Goal: Transaction & Acquisition: Purchase product/service

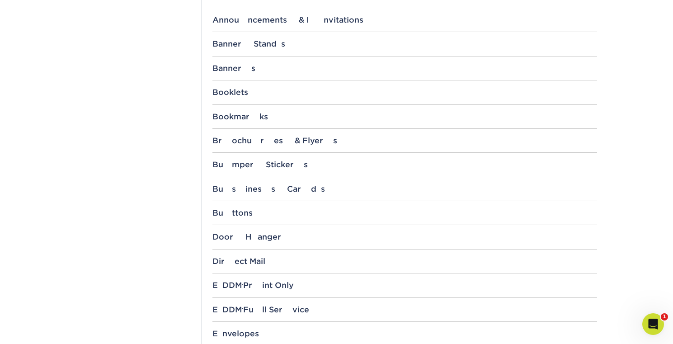
scroll to position [386, 0]
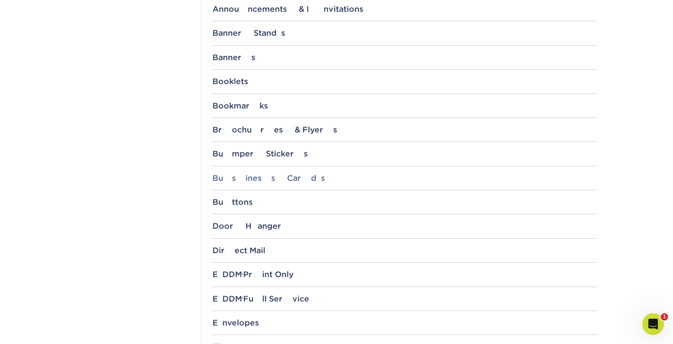
click at [282, 176] on div "Business Cards" at bounding box center [405, 178] width 385 height 9
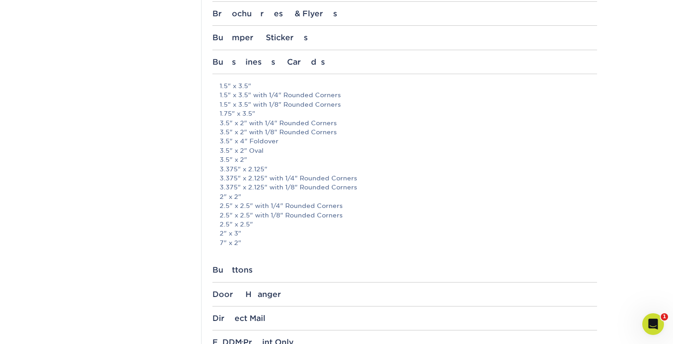
scroll to position [505, 0]
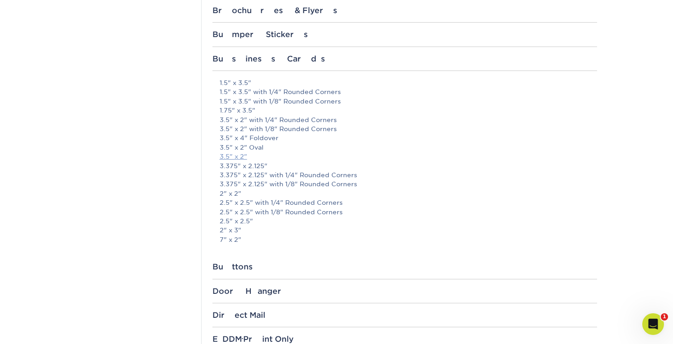
click at [237, 157] on link "3.5" x 2"" at bounding box center [234, 156] width 28 height 7
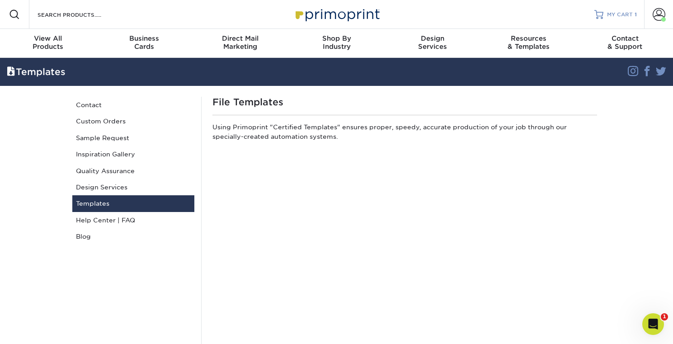
click at [634, 16] on div "MY CART 1" at bounding box center [622, 15] width 30 height 8
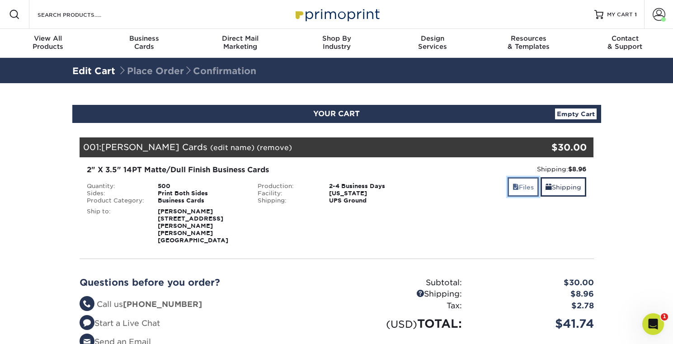
click at [526, 186] on link "Files" at bounding box center [523, 186] width 31 height 19
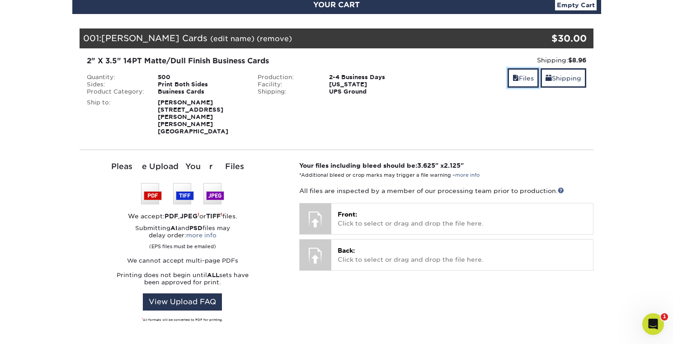
scroll to position [154, 0]
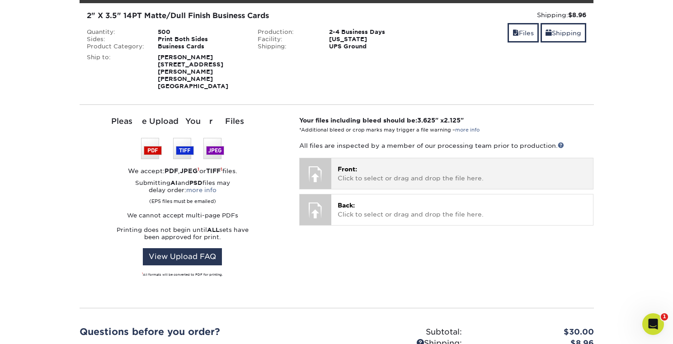
click at [392, 165] on p "Front: Click to select or drag and drop the file here." at bounding box center [462, 174] width 249 height 19
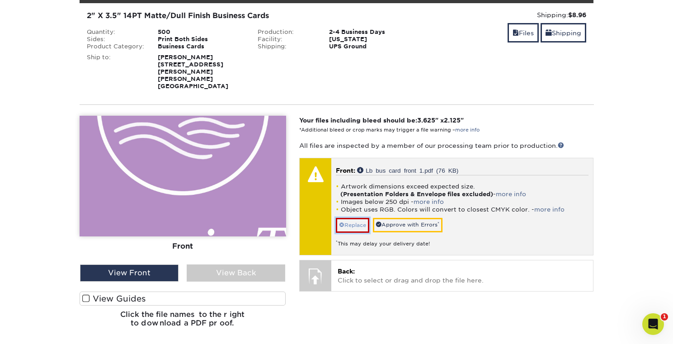
click at [363, 218] on link "Replace" at bounding box center [352, 225] width 33 height 14
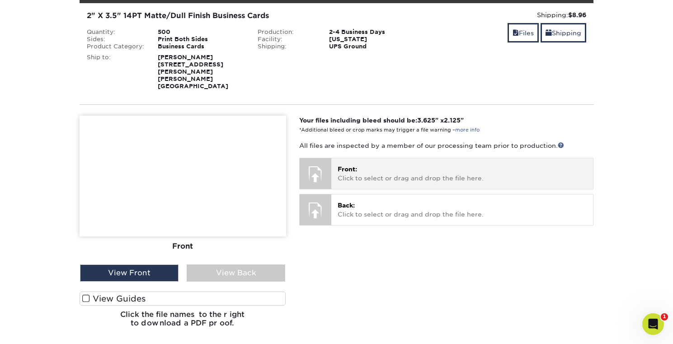
click at [389, 172] on div "Front: Click to select or drag and drop the file here. Choose file Lb bus card …" at bounding box center [463, 173] width 262 height 30
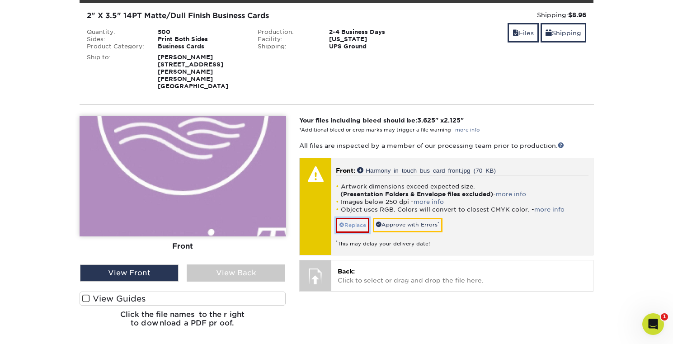
click at [355, 218] on link "Replace" at bounding box center [352, 225] width 33 height 14
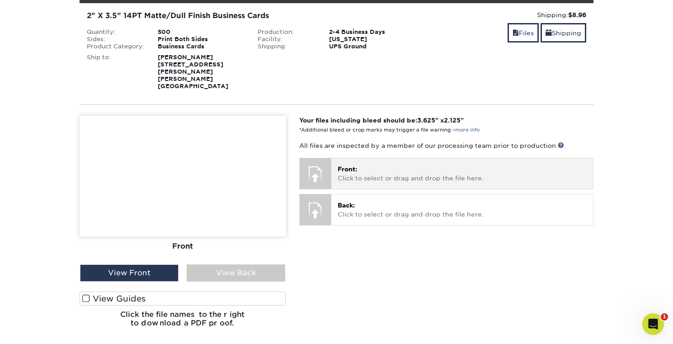
click at [354, 166] on span "Front:" at bounding box center [347, 169] width 19 height 7
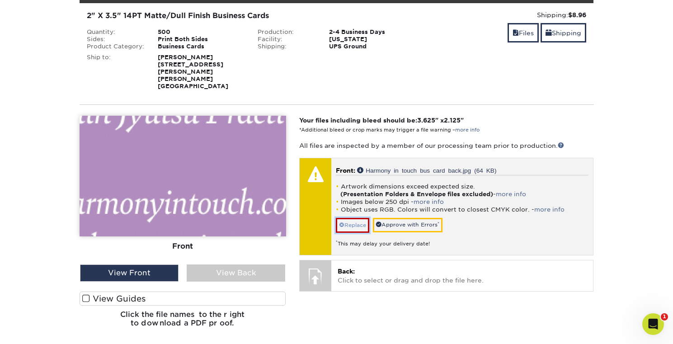
click at [362, 218] on link "Replace" at bounding box center [352, 225] width 33 height 14
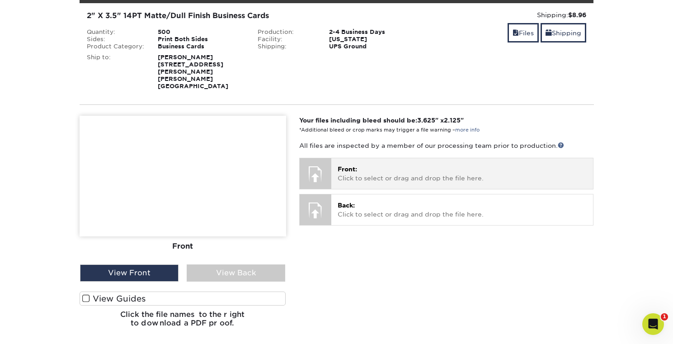
click at [382, 165] on p "Front: Click to select or drag and drop the file here." at bounding box center [462, 174] width 249 height 19
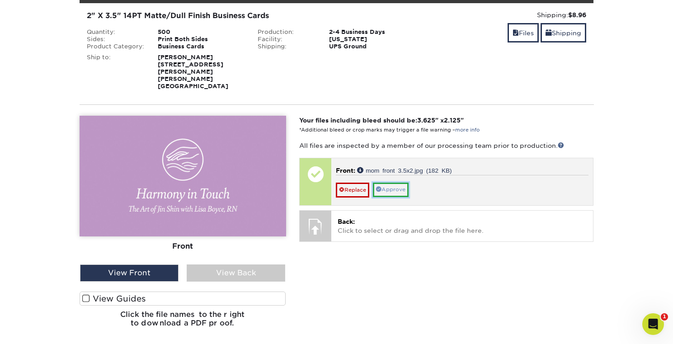
click at [385, 183] on link "Approve" at bounding box center [391, 190] width 36 height 14
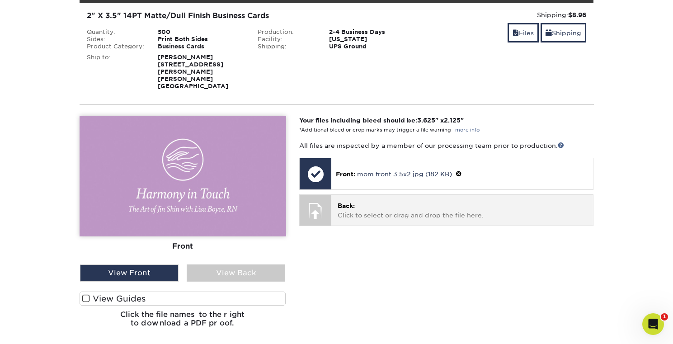
click at [393, 201] on p "Back: Click to select or drag and drop the file here." at bounding box center [462, 210] width 249 height 19
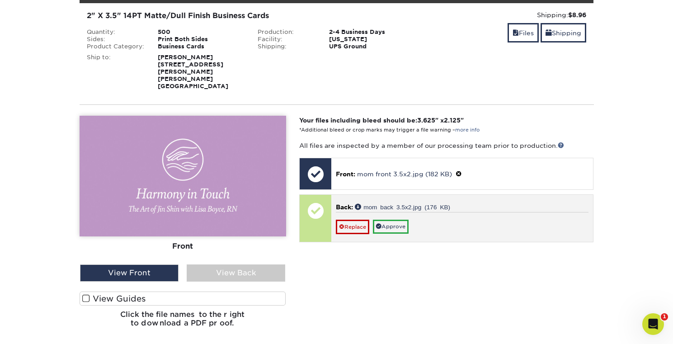
click at [456, 203] on p "Back: mom back 3.5x2.jpg (176 KB)" at bounding box center [462, 207] width 253 height 9
click at [436, 204] on link "mom back 3.5x2.jpg (176 KB)" at bounding box center [402, 207] width 95 height 6
click at [333, 195] on div "Back: mom back 3.5x2.jpg (176 KB) Replace Approve" at bounding box center [463, 218] width 262 height 47
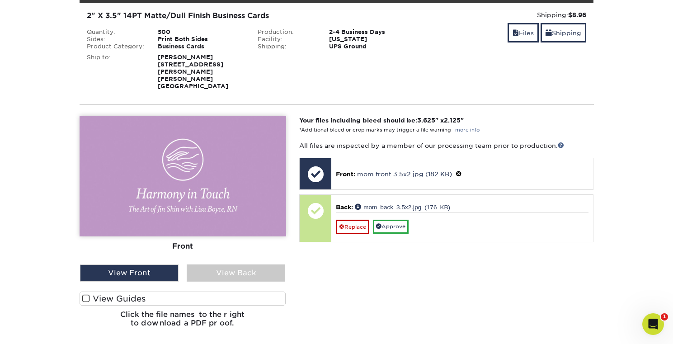
click at [224, 246] on div "Front Back" at bounding box center [183, 190] width 207 height 149
click at [228, 265] on div "View Back" at bounding box center [236, 273] width 99 height 17
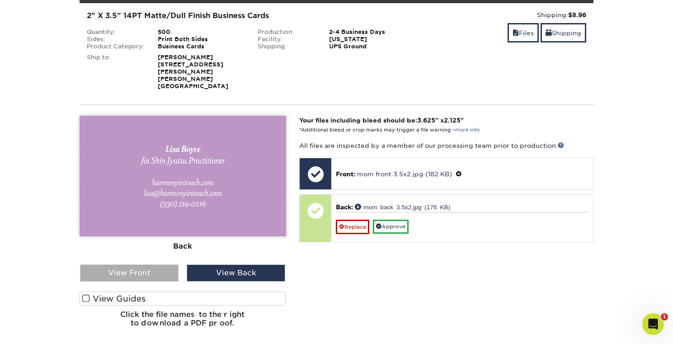
click at [169, 265] on div "View Front" at bounding box center [129, 273] width 99 height 17
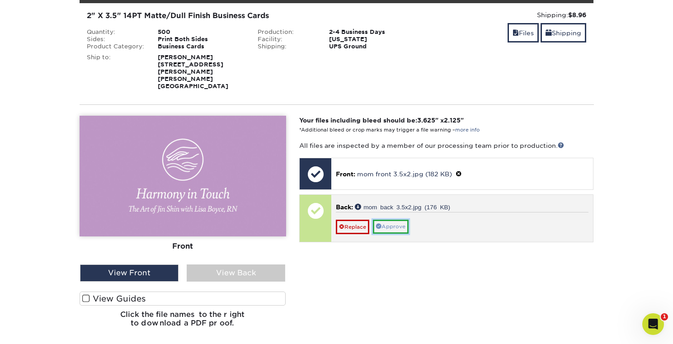
click at [398, 220] on link "Approve" at bounding box center [391, 227] width 36 height 14
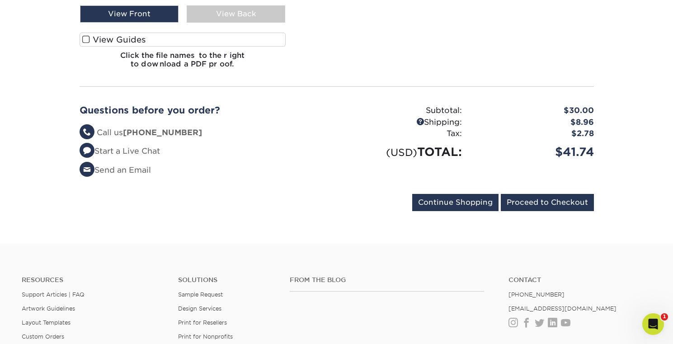
scroll to position [351, 0]
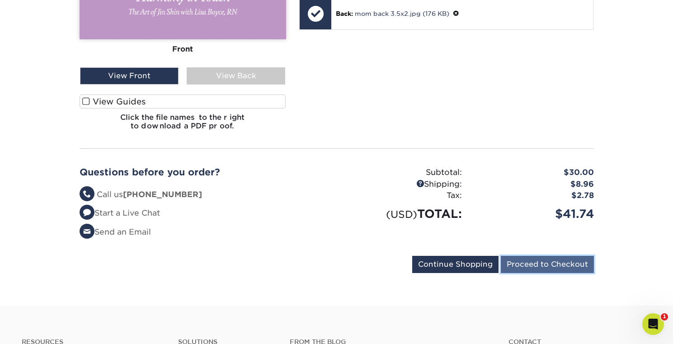
click at [553, 256] on input "Proceed to Checkout" at bounding box center [547, 264] width 93 height 17
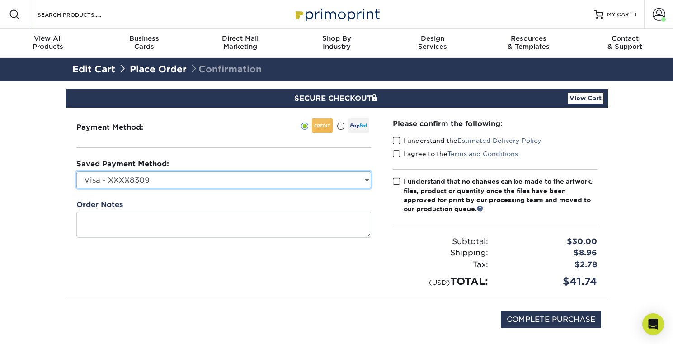
click at [258, 179] on select "Visa - XXXX8309 MasterCard - XXXX4854 MasterCard - XXXX3570 MasterCard - XXXX19…" at bounding box center [223, 179] width 295 height 17
click at [76, 171] on select "Visa - XXXX8309 MasterCard - XXXX4854 MasterCard - XXXX3570 MasterCard - XXXX19…" at bounding box center [223, 179] width 295 height 17
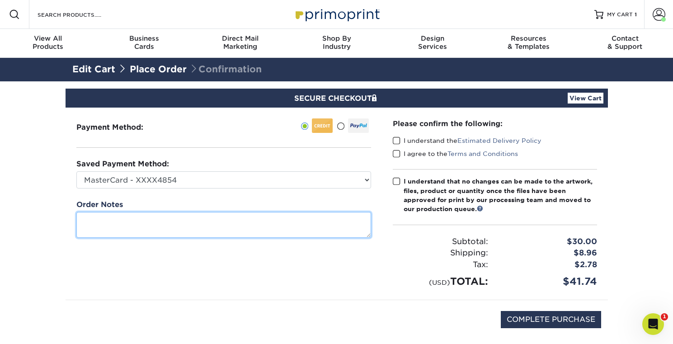
click at [256, 230] on textarea at bounding box center [223, 225] width 295 height 26
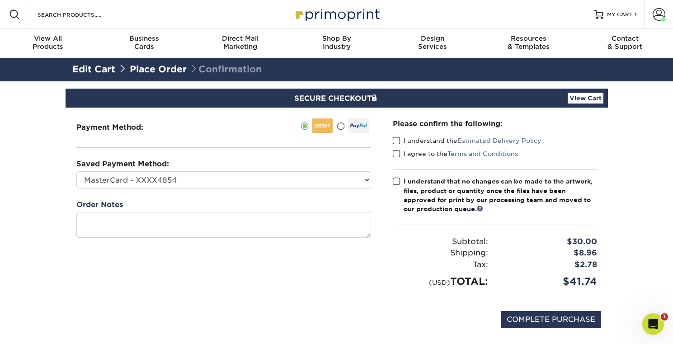
click at [274, 156] on div "Payment Method:" at bounding box center [224, 204] width 317 height 192
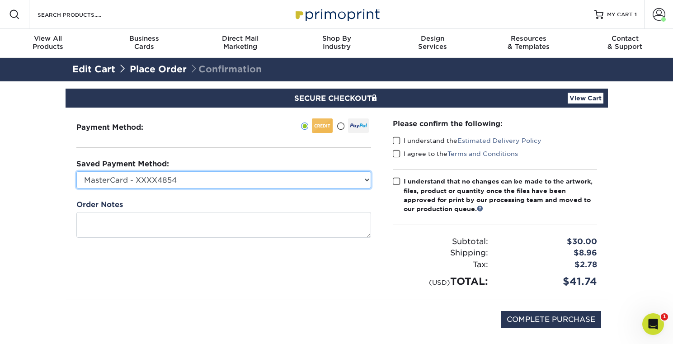
click at [271, 177] on select "Visa - XXXX8309 MasterCard - XXXX4854 MasterCard - XXXX3570 MasterCard - XXXX19…" at bounding box center [223, 179] width 295 height 17
select select "64109"
click at [76, 171] on select "Visa - XXXX8309 MasterCard - XXXX4854 MasterCard - XXXX3570 MasterCard - XXXX19…" at bounding box center [223, 179] width 295 height 17
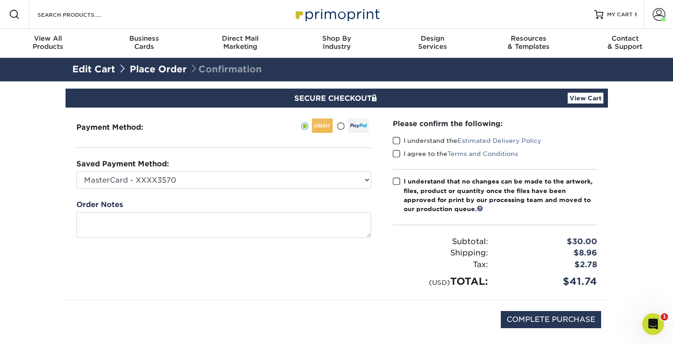
click at [403, 144] on label "I understand the Estimated Delivery Policy" at bounding box center [467, 140] width 149 height 9
click at [0, 0] on input "I understand the Estimated Delivery Policy" at bounding box center [0, 0] width 0 height 0
click at [393, 156] on span at bounding box center [397, 154] width 8 height 9
click at [0, 0] on input "I agree to the Terms and Conditions" at bounding box center [0, 0] width 0 height 0
click at [399, 178] on span at bounding box center [397, 181] width 8 height 9
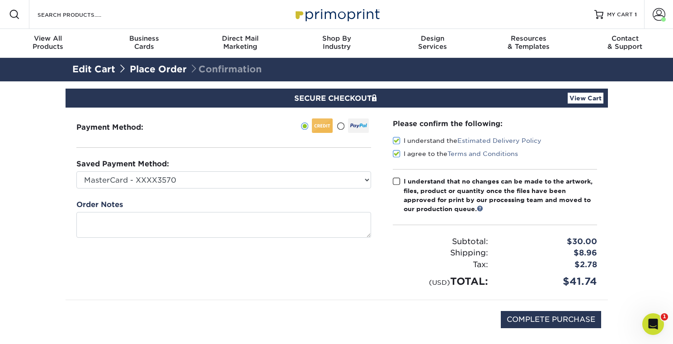
click at [0, 0] on input "I understand that no changes can be made to the artwork, files, product or quan…" at bounding box center [0, 0] width 0 height 0
click at [580, 319] on input "COMPLETE PURCHASE" at bounding box center [551, 319] width 100 height 17
type input "PROCESSING, PLEASE WAIT..."
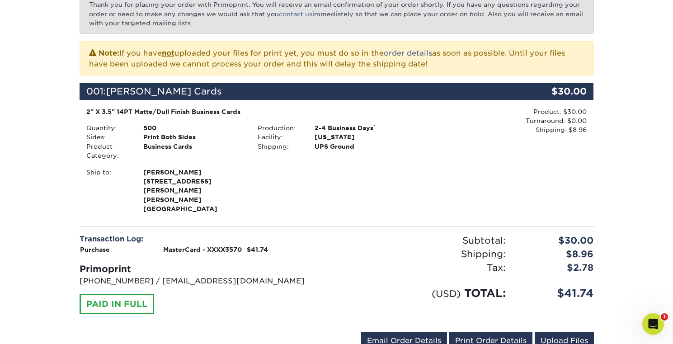
scroll to position [173, 0]
